Goal: Find specific page/section: Find specific page/section

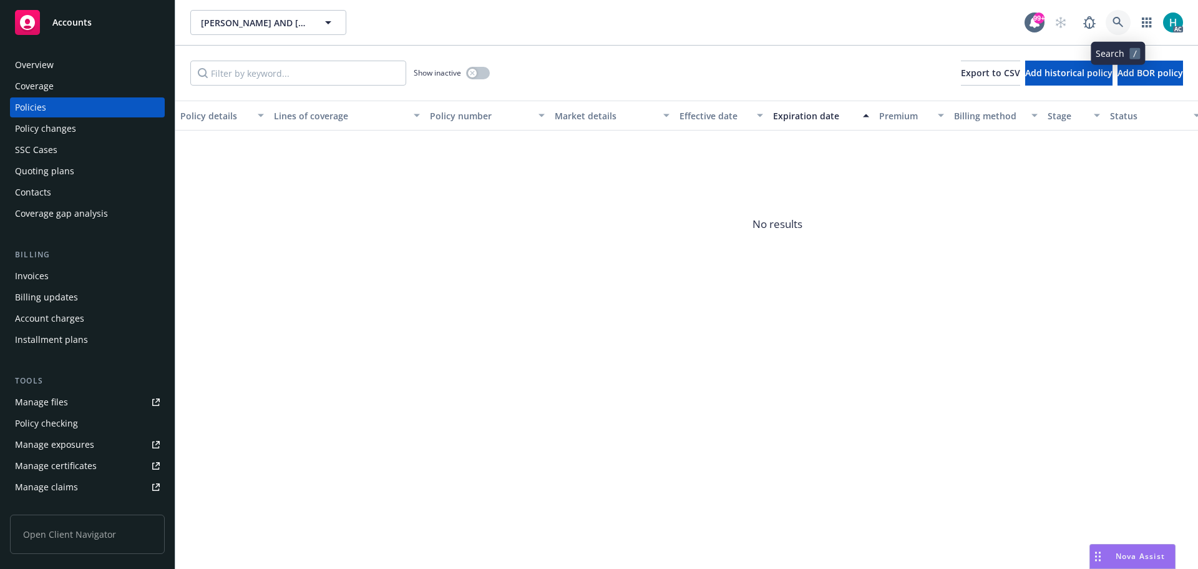
click at [1113, 17] on icon at bounding box center [1118, 22] width 11 height 11
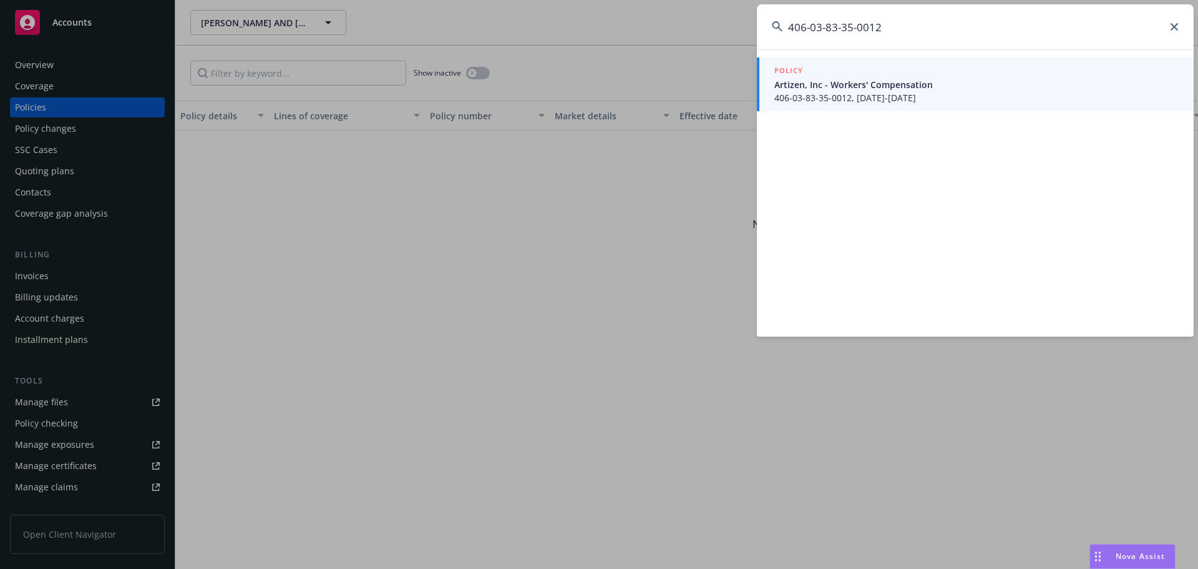
drag, startPoint x: 911, startPoint y: 16, endPoint x: 783, endPoint y: 27, distance: 128.4
click at [783, 26] on div "406-03-83-35-0012" at bounding box center [975, 26] width 437 height 45
type input "406-03-83-35-0012"
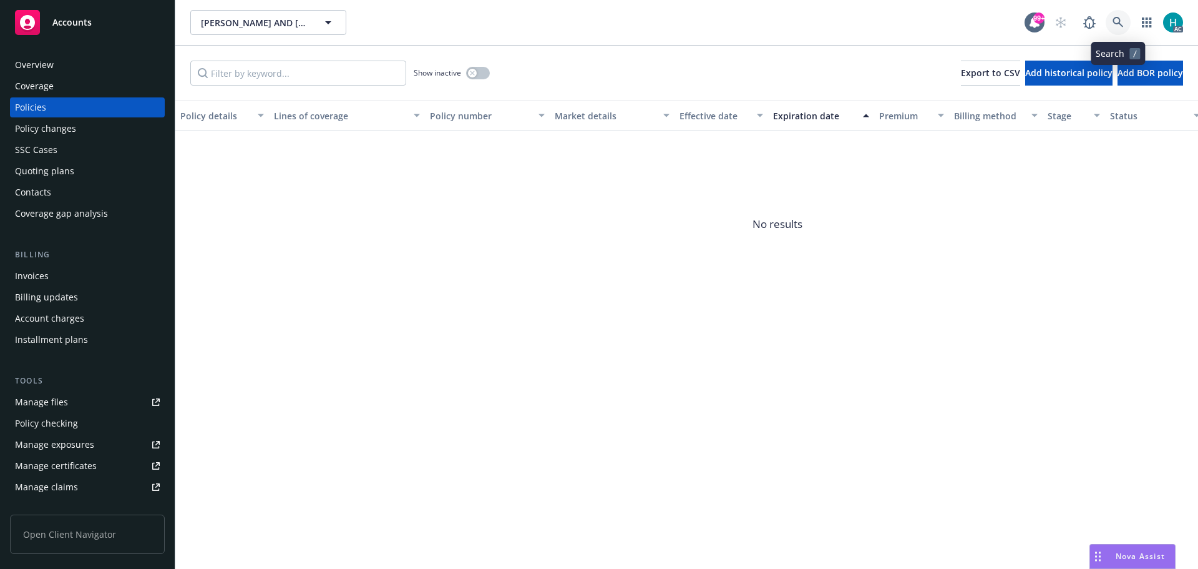
click at [1128, 17] on link at bounding box center [1118, 22] width 25 height 25
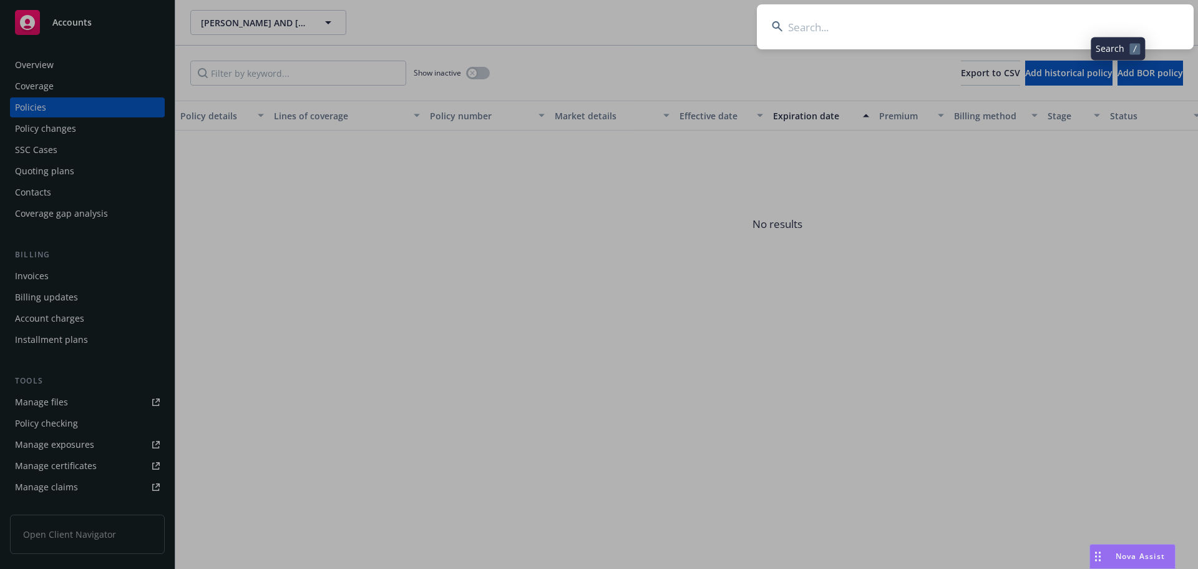
drag, startPoint x: 1128, startPoint y: 17, endPoint x: 1123, endPoint y: 25, distance: 9.0
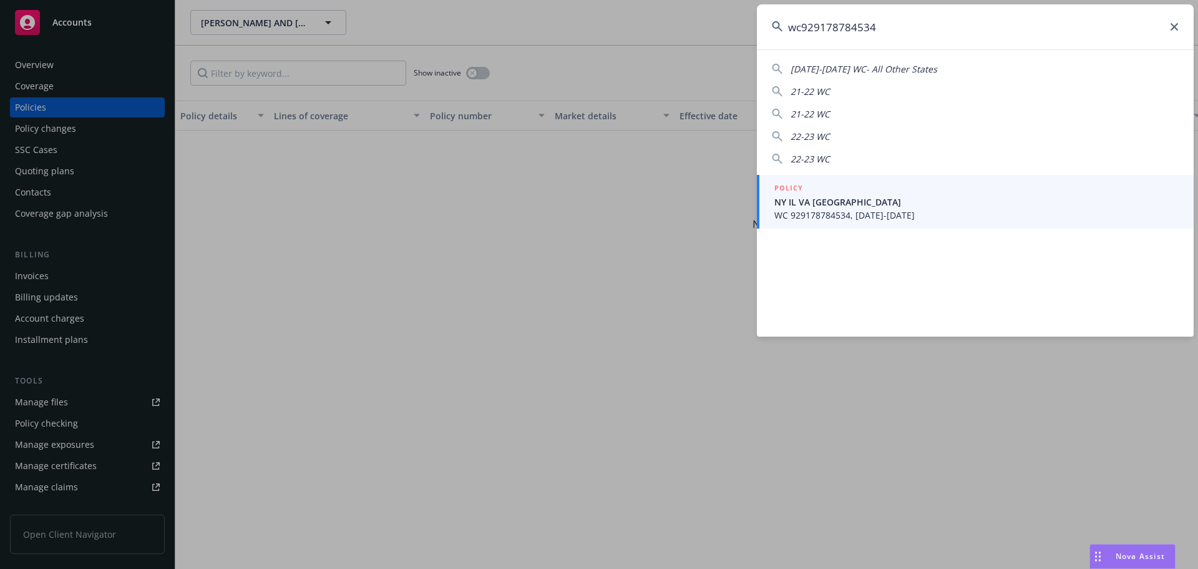
type input "wc929178784534"
